Goal: Task Accomplishment & Management: Use online tool/utility

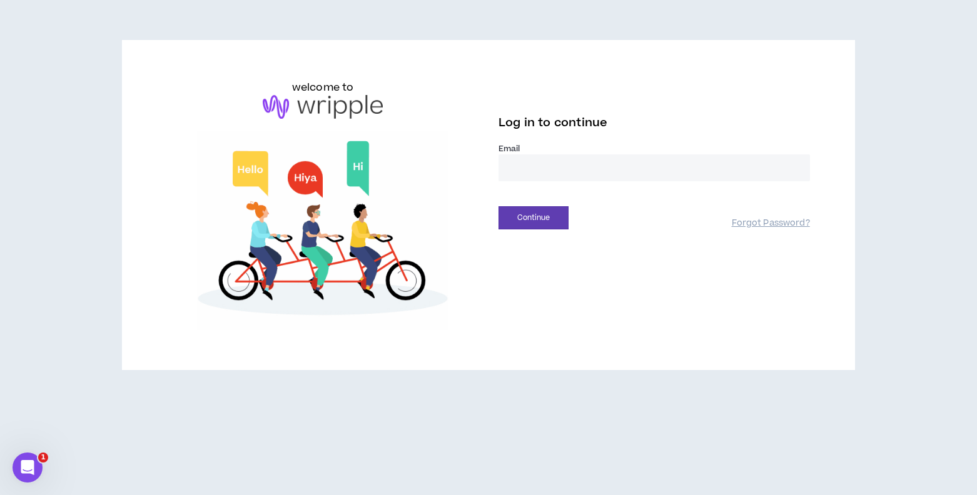
type input "**********"
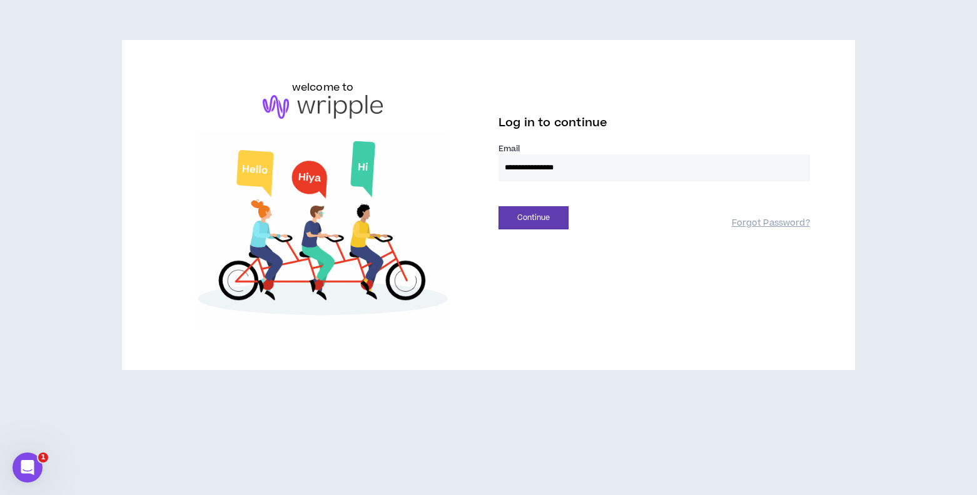
click at [533, 218] on button "Continue" at bounding box center [533, 217] width 70 height 23
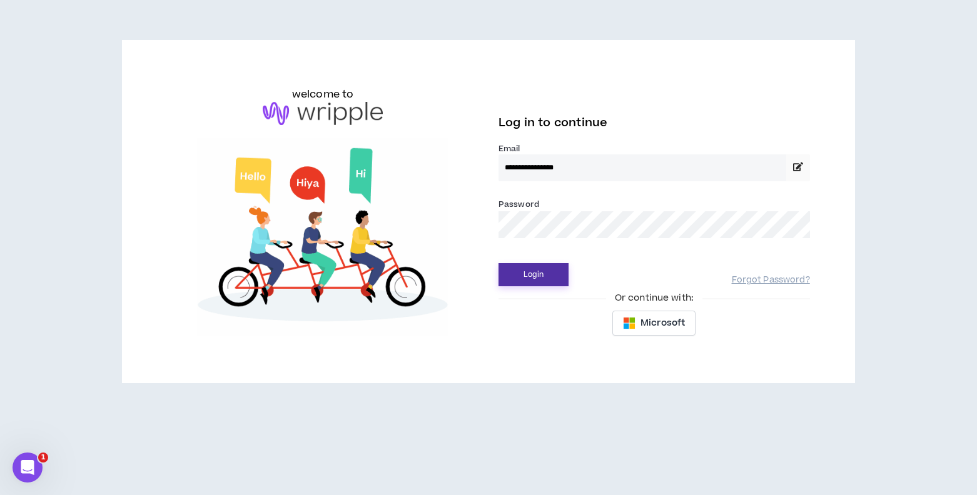
click at [528, 279] on button "Login" at bounding box center [533, 274] width 70 height 23
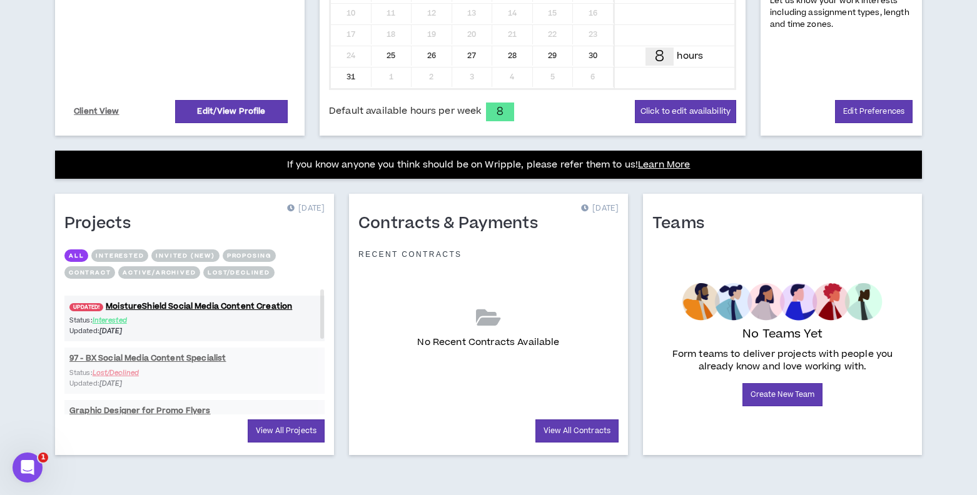
scroll to position [370, 0]
click at [203, 304] on link "UPDATED! MoistureShield Social Media Content Creation" at bounding box center [194, 307] width 260 height 12
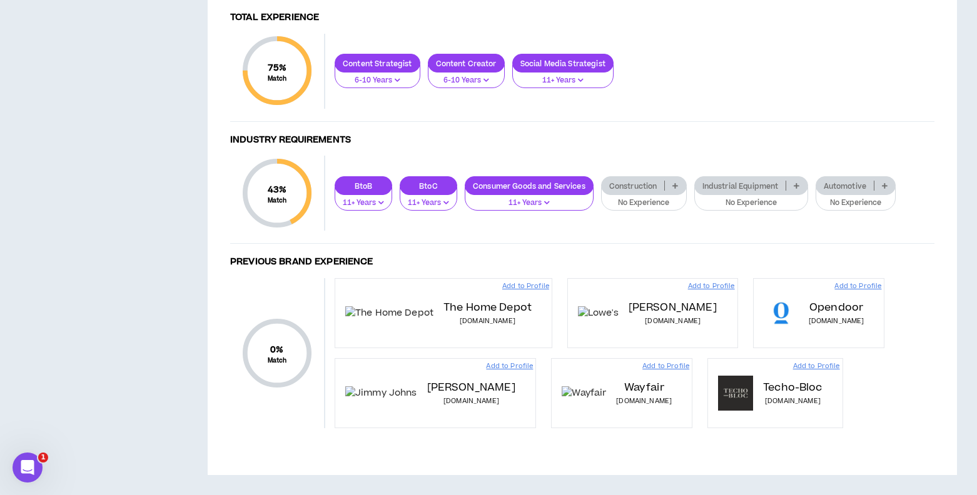
scroll to position [694, 0]
click at [837, 181] on p "Automotive" at bounding box center [845, 185] width 58 height 9
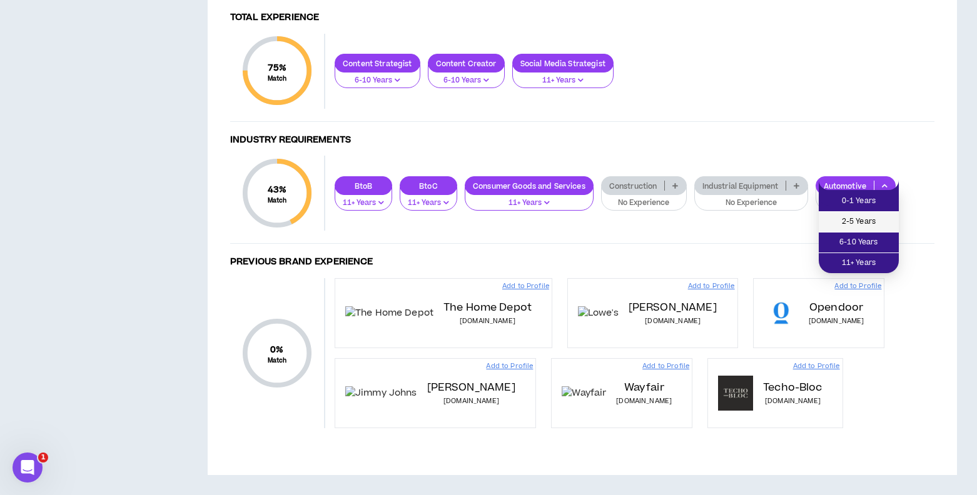
click at [844, 215] on span "2-5 Years" at bounding box center [858, 222] width 65 height 14
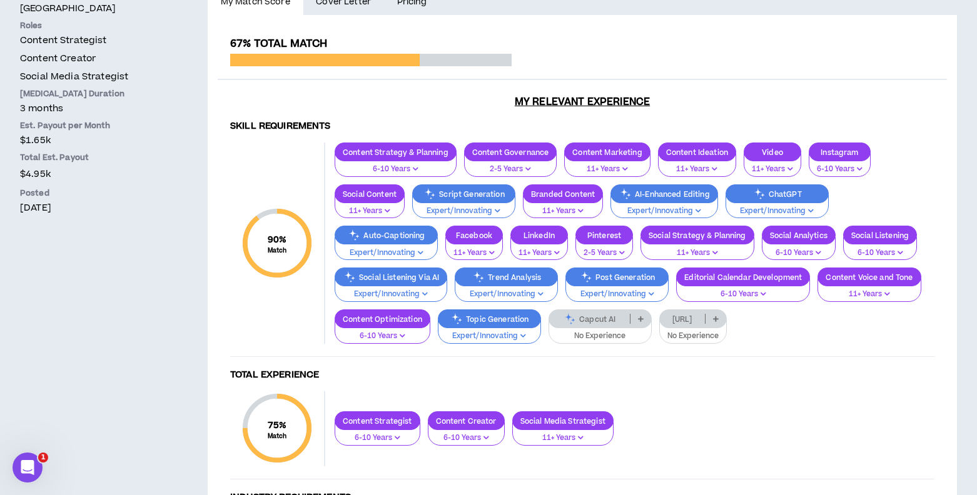
scroll to position [323, 0]
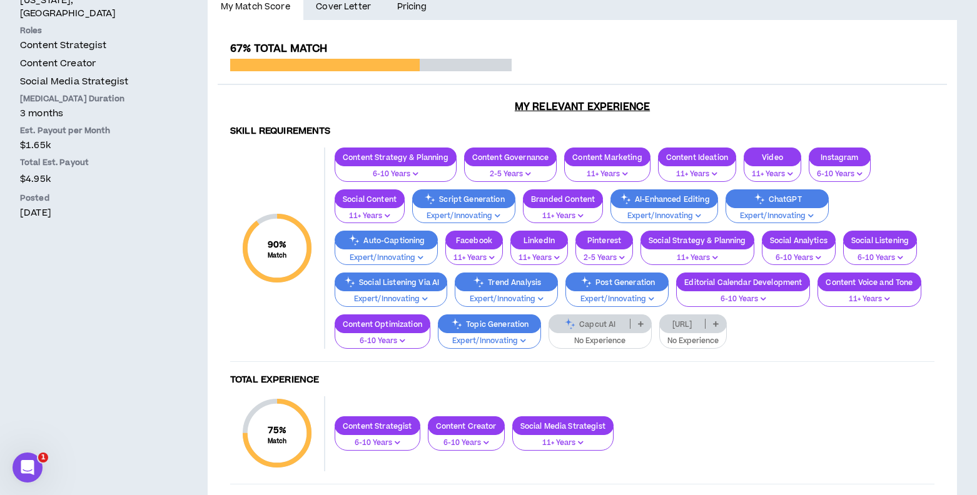
click at [597, 328] on div "Capcut AI" at bounding box center [599, 324] width 103 height 19
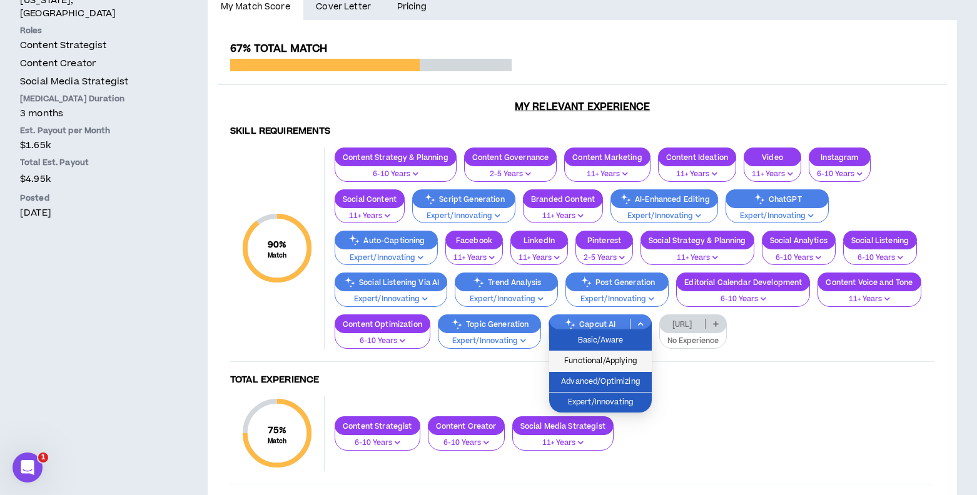
click at [595, 358] on span "Functional/Applying" at bounding box center [601, 362] width 88 height 14
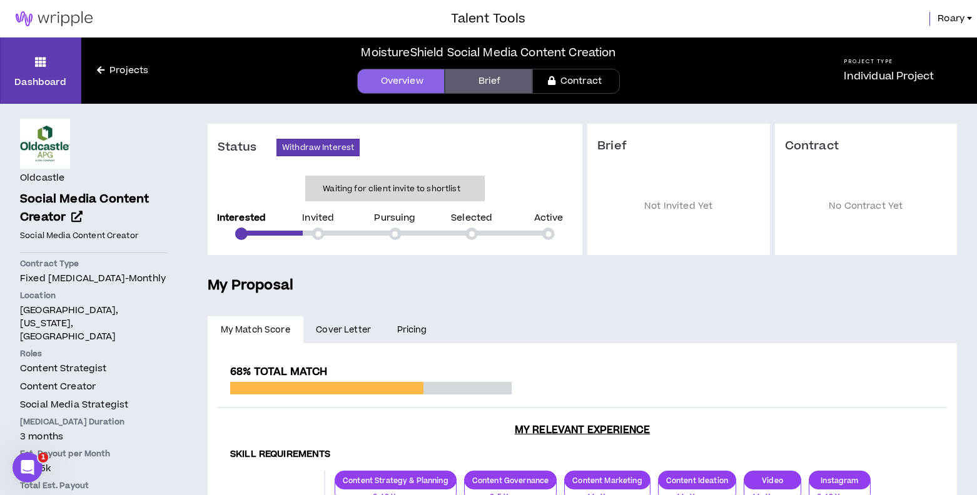
scroll to position [0, 0]
click at [116, 68] on link "Projects" at bounding box center [122, 71] width 83 height 14
click at [35, 458] on div "Open Intercom Messenger" at bounding box center [25, 465] width 41 height 41
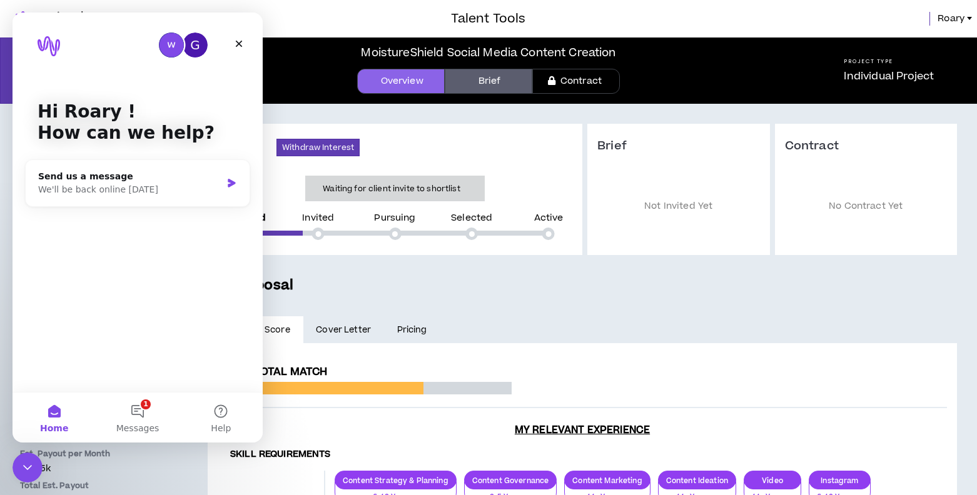
click at [238, 42] on icon "Close" at bounding box center [239, 44] width 10 height 10
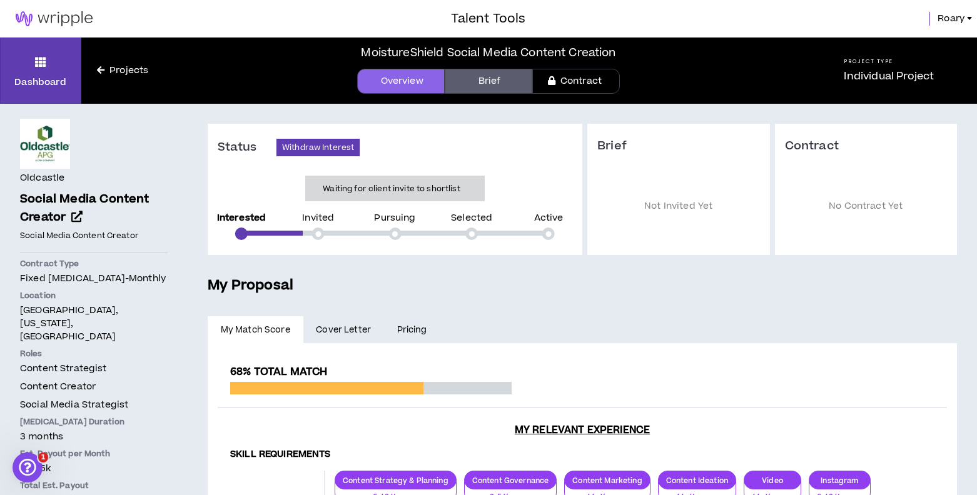
click at [118, 69] on link "Projects" at bounding box center [122, 71] width 83 height 14
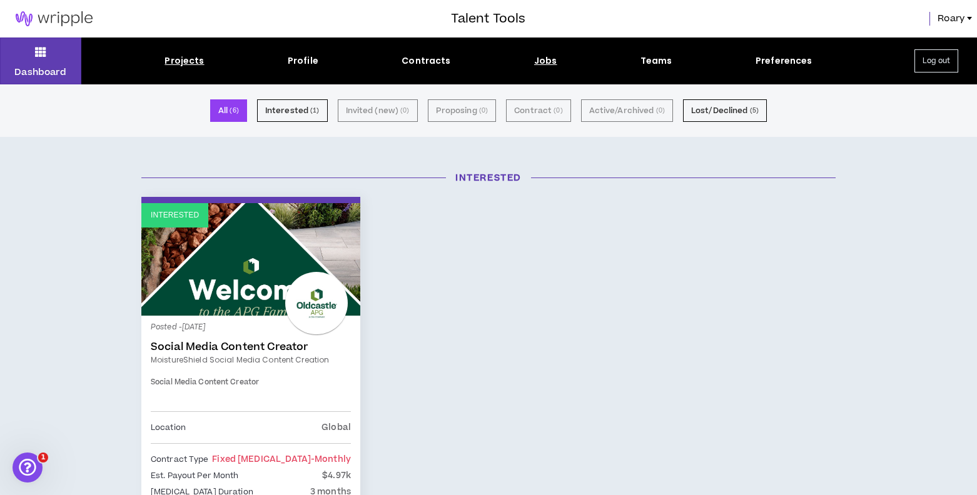
click at [545, 64] on div "Jobs" at bounding box center [545, 60] width 23 height 13
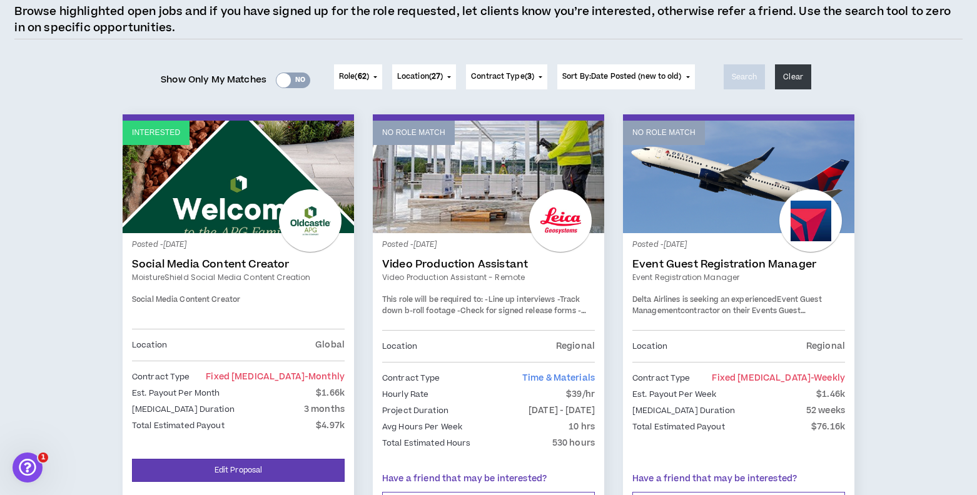
scroll to position [111, 0]
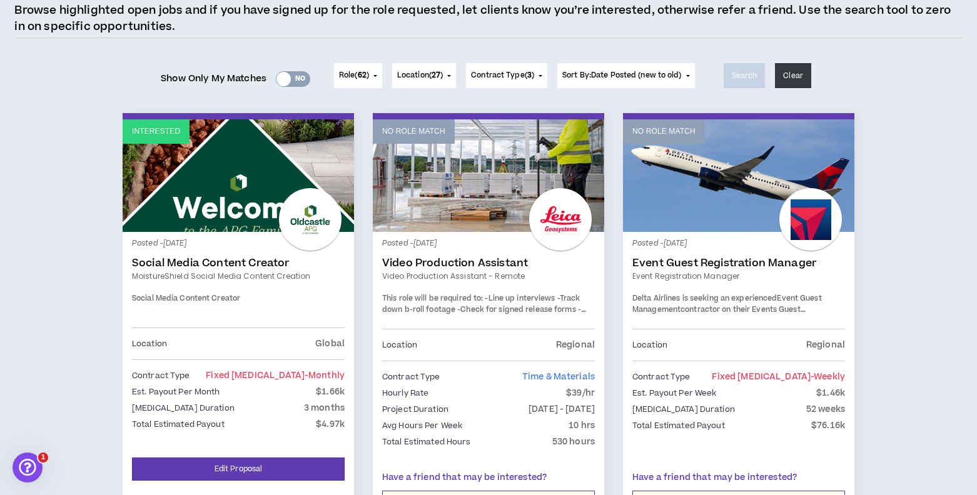
click at [296, 77] on div "Yes No" at bounding box center [293, 79] width 34 height 16
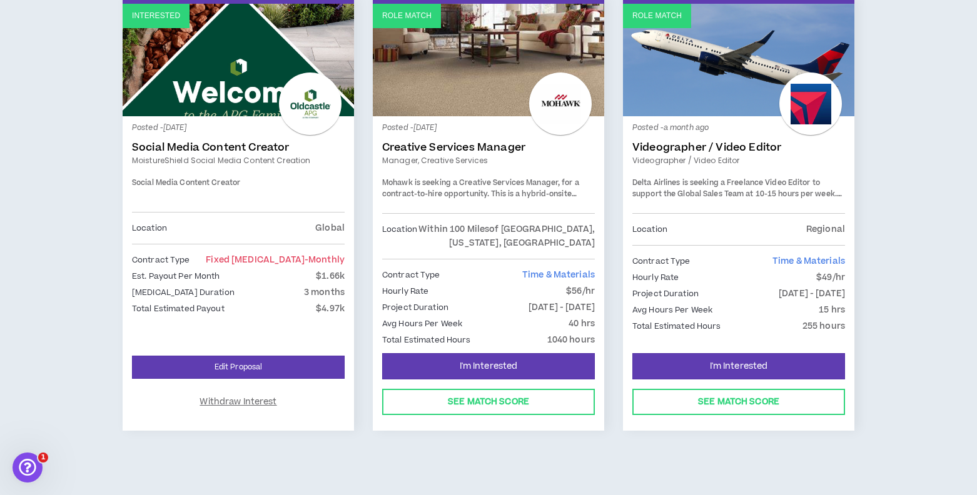
scroll to position [226, 0]
